Goal: Navigation & Orientation: Find specific page/section

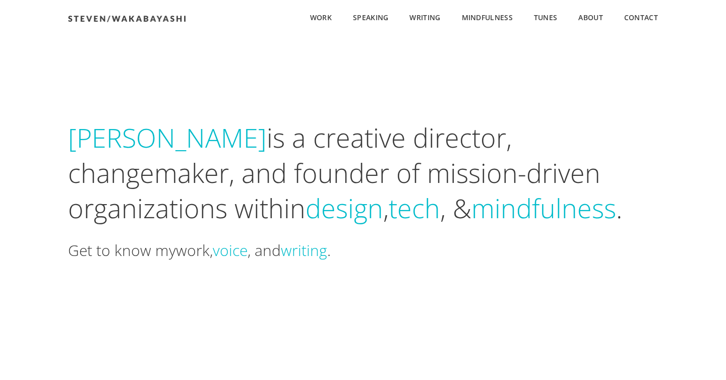
click at [208, 252] on link "work" at bounding box center [193, 250] width 34 height 21
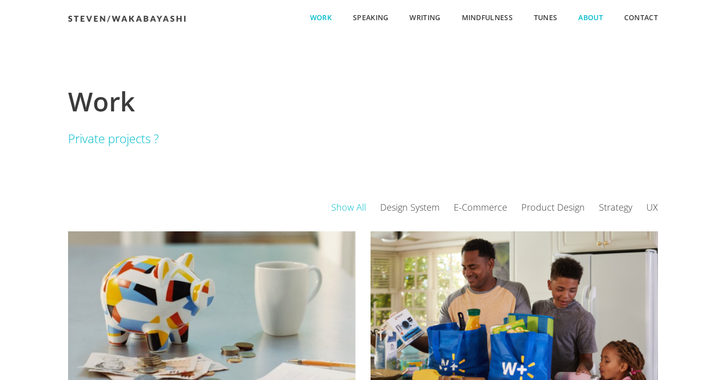
click at [592, 16] on span "About" at bounding box center [590, 18] width 25 height 11
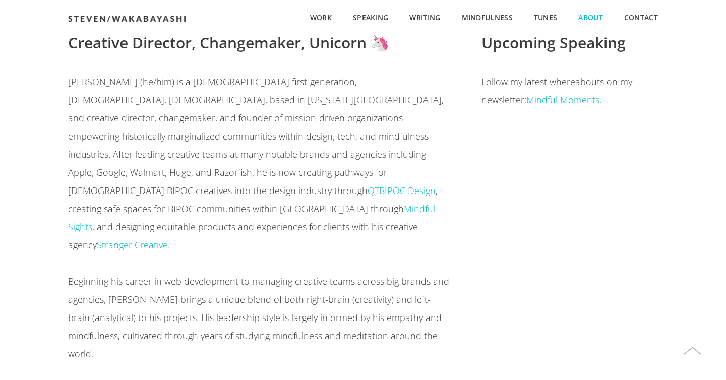
scroll to position [622, 0]
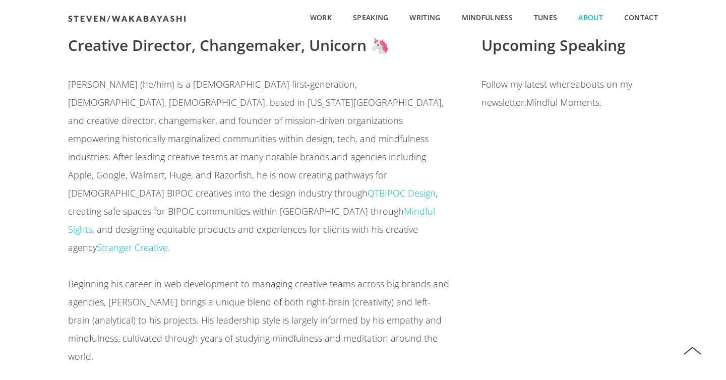
click at [561, 106] on link "Mindful Moments" at bounding box center [563, 102] width 73 height 12
